Goal: Task Accomplishment & Management: Manage account settings

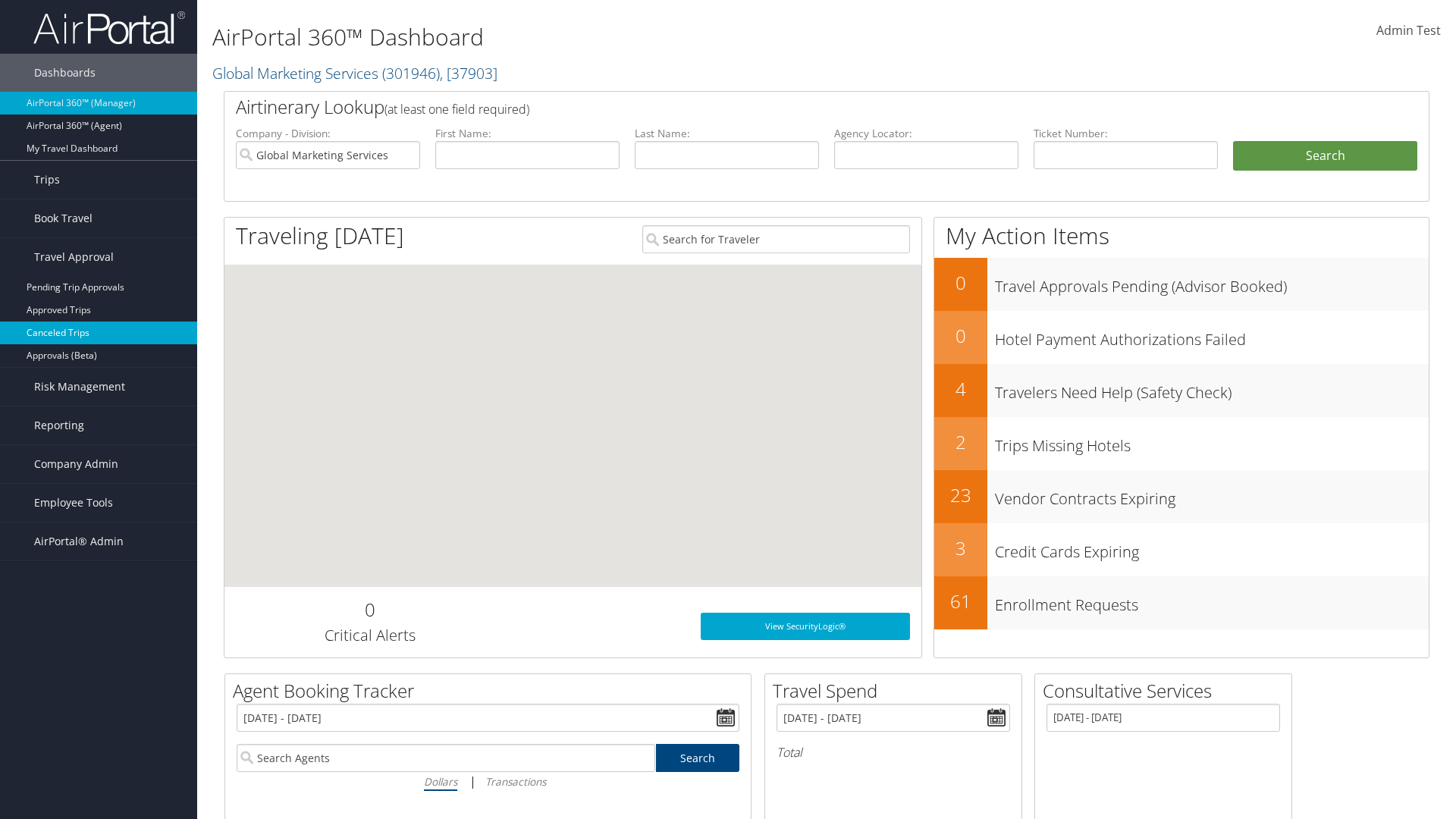
click at [99, 333] on link "Canceled Trips" at bounding box center [99, 333] width 198 height 23
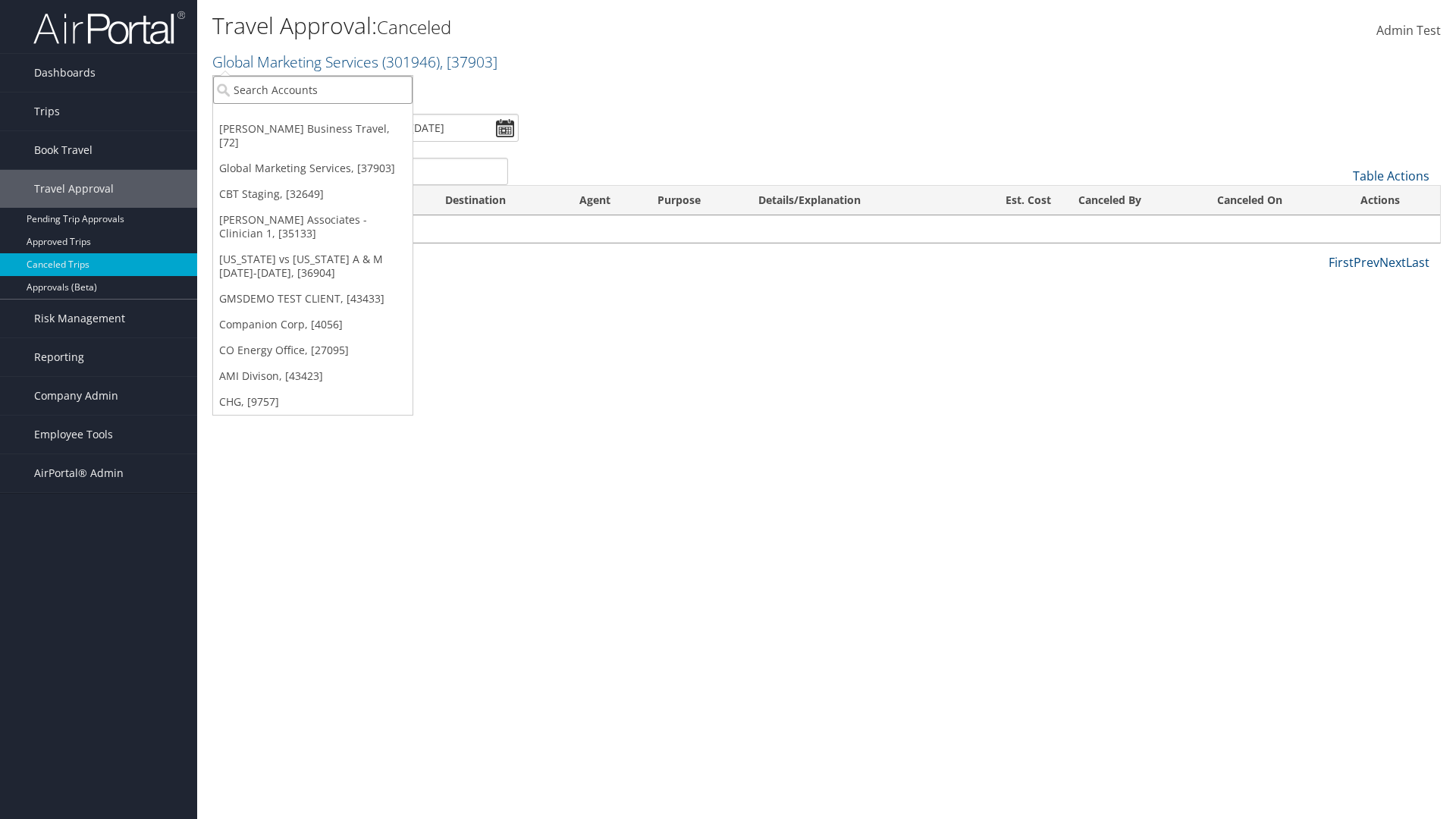
click at [312, 89] on input "search" at bounding box center [312, 90] width 200 height 28
type input "[PERSON_NAME] Business Travel"
click at [334, 118] on div "[PERSON_NAME] Business Travel (C10001), [72]" at bounding box center [334, 118] width 259 height 14
